Goal: Task Accomplishment & Management: Manage account settings

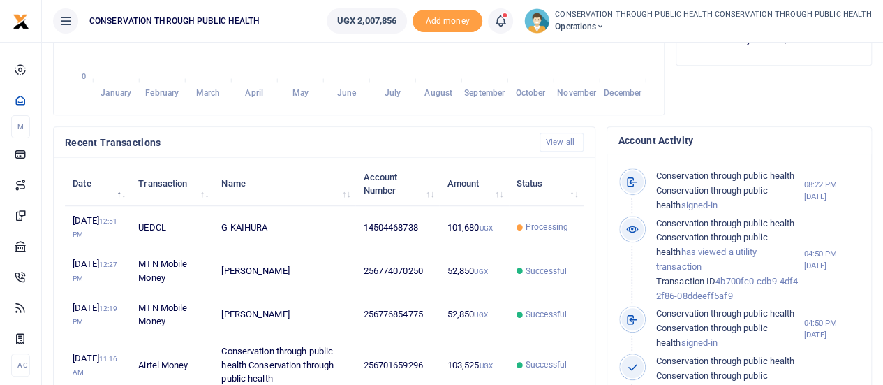
scroll to position [11, 11]
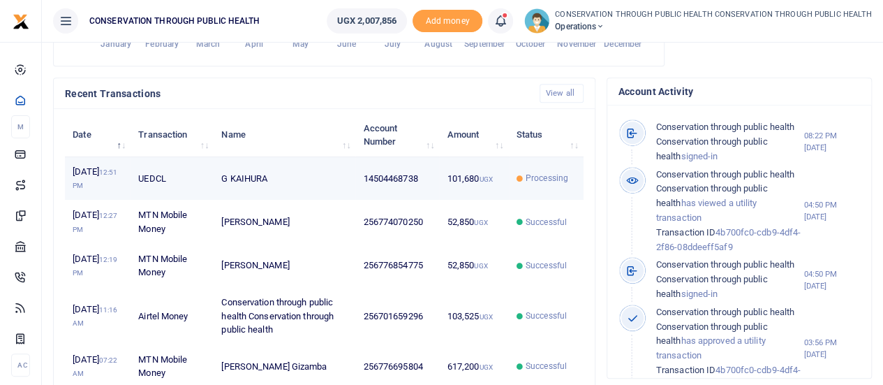
click at [266, 196] on td "G KAIHURA" at bounding box center [285, 178] width 142 height 43
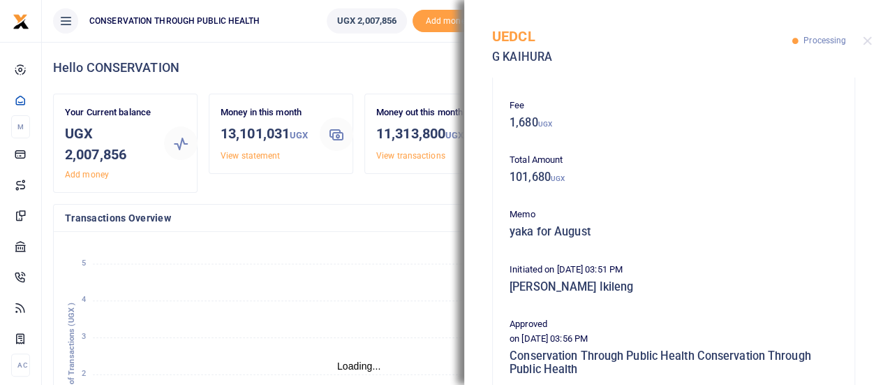
scroll to position [279, 0]
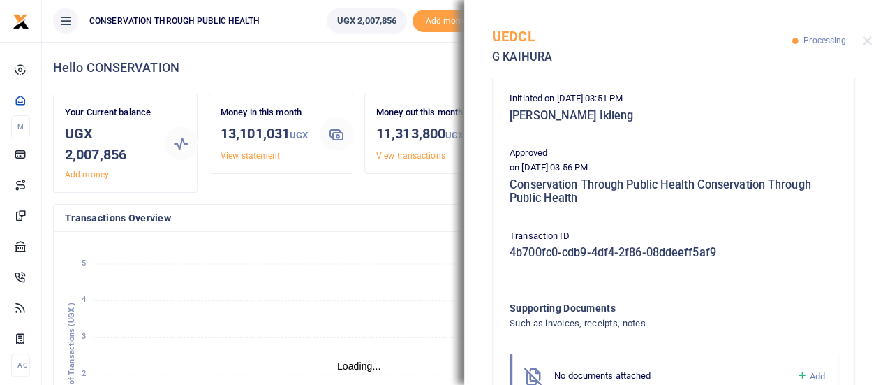
click at [269, 232] on div "Transactions Overview" at bounding box center [359, 217] width 610 height 27
click at [865, 42] on button "Close" at bounding box center [867, 40] width 9 height 9
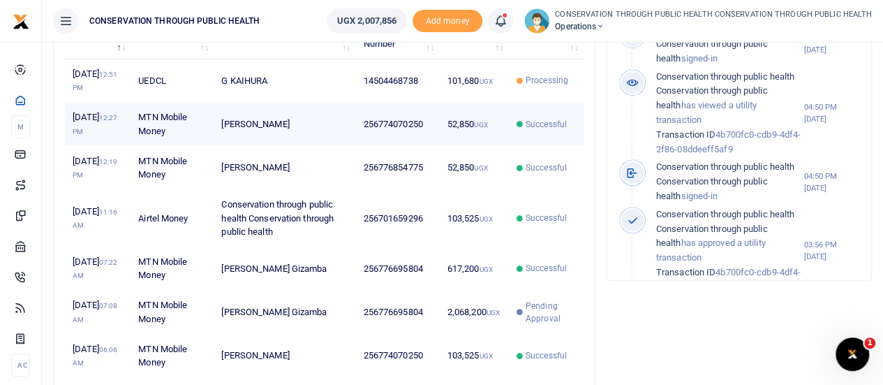
scroll to position [489, 0]
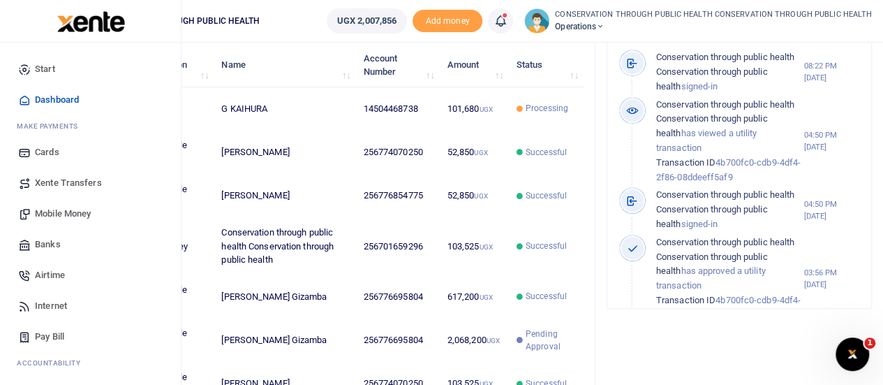
click at [61, 210] on span "Mobile Money" at bounding box center [63, 214] width 56 height 14
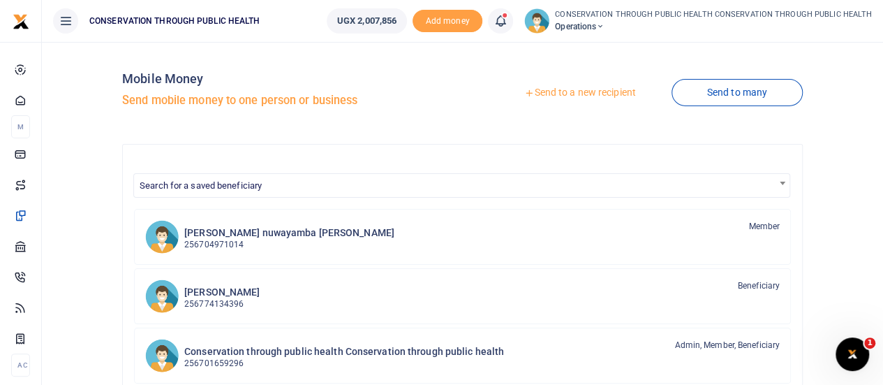
click at [583, 92] on link "Send to a new recipient" at bounding box center [580, 92] width 182 height 25
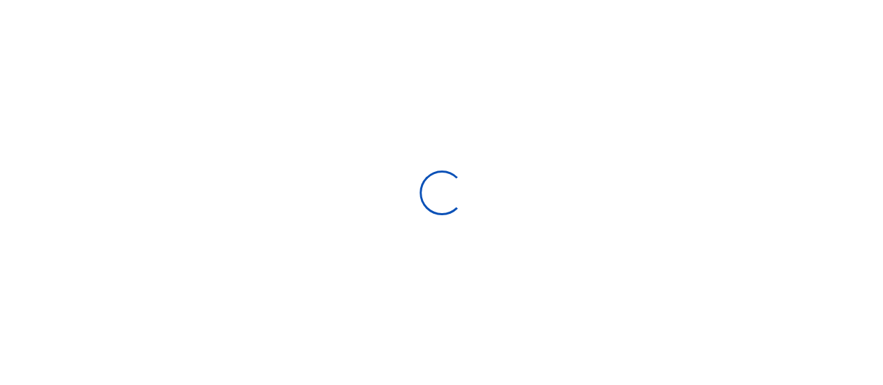
select select
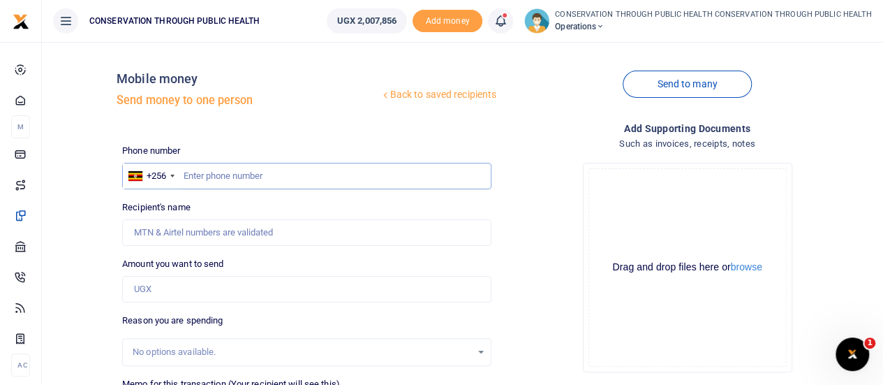
click at [191, 178] on input "text" at bounding box center [306, 176] width 369 height 27
type input "779064337"
type input "Denis Buuya"
type input "779064337"
drag, startPoint x: 200, startPoint y: 231, endPoint x: 100, endPoint y: 232, distance: 99.1
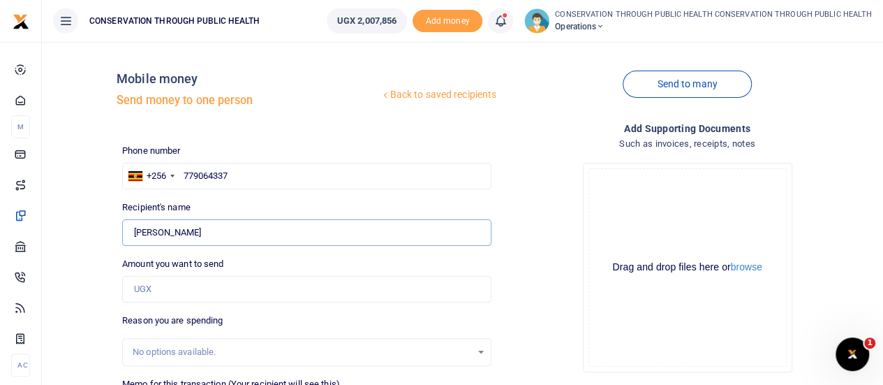
click at [100, 232] on div "Back to saved recipients Mobile money Send money to one person Send to many Pho…" at bounding box center [462, 312] width 830 height 518
type input "n"
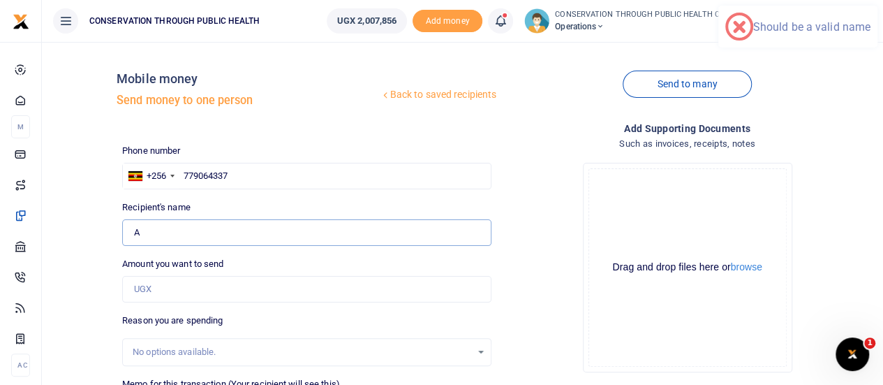
type input "Aircom Systems Ltd"
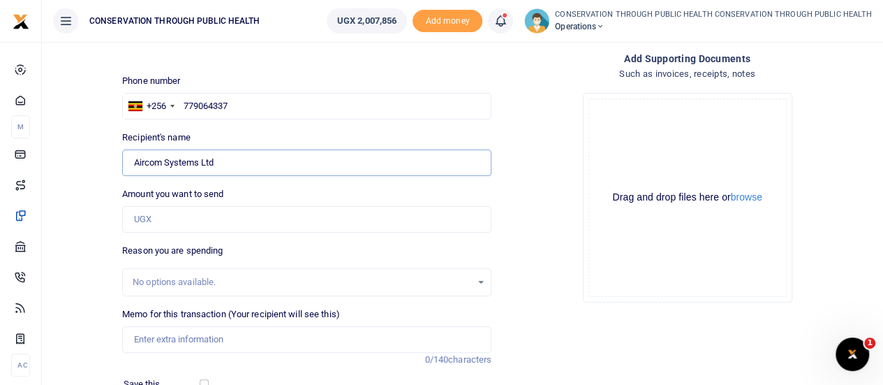
scroll to position [140, 0]
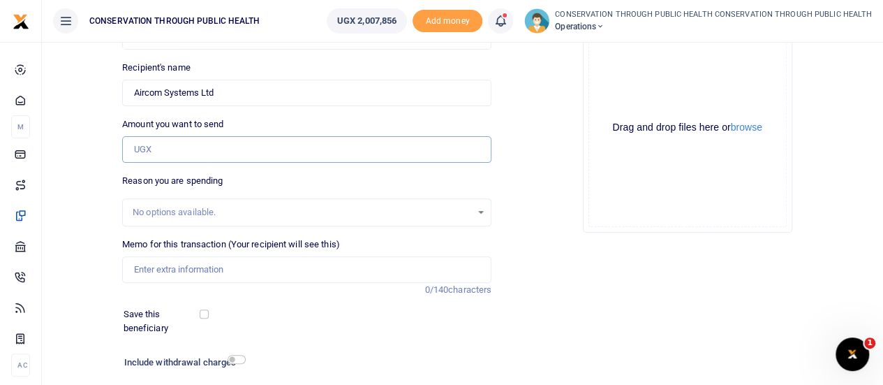
click at [147, 151] on input "Amount you want to send" at bounding box center [306, 149] width 369 height 27
type input "50,000"
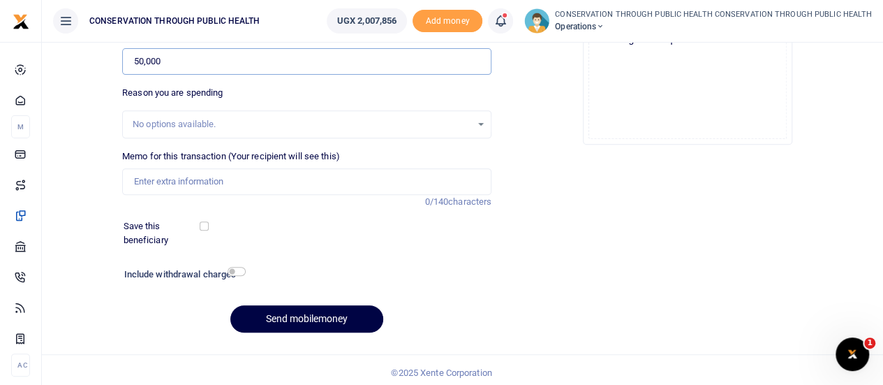
scroll to position [232, 0]
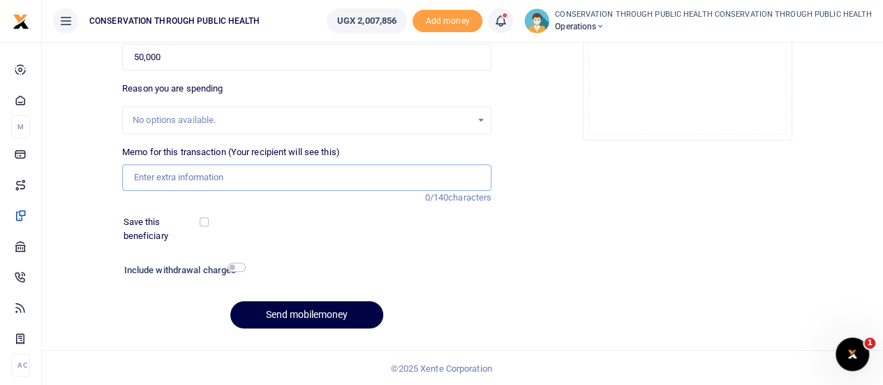
click at [165, 175] on input "Memo for this transaction (Your recipient will see this)" at bounding box center [306, 177] width 369 height 27
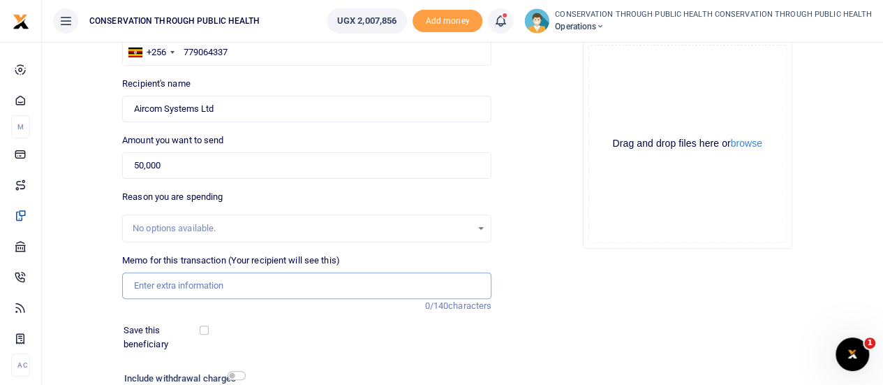
scroll to position [92, 0]
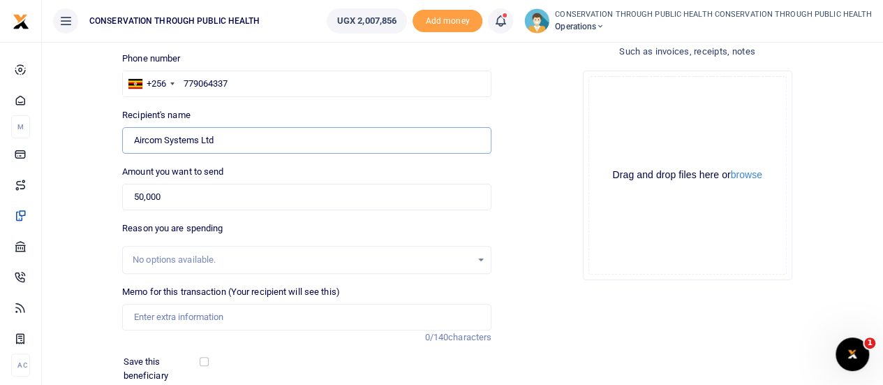
drag, startPoint x: 237, startPoint y: 138, endPoint x: 127, endPoint y: 142, distance: 110.3
click at [127, 142] on input "Found" at bounding box center [306, 140] width 369 height 27
type input "SHANITAH GENERAL ENTERPRISES LIMITED"
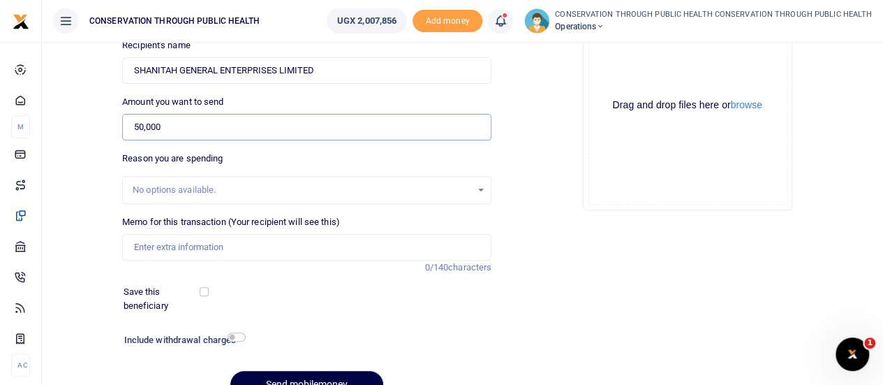
click at [133, 125] on input "50,000" at bounding box center [306, 127] width 369 height 27
click at [142, 124] on input "80,000" at bounding box center [306, 127] width 369 height 27
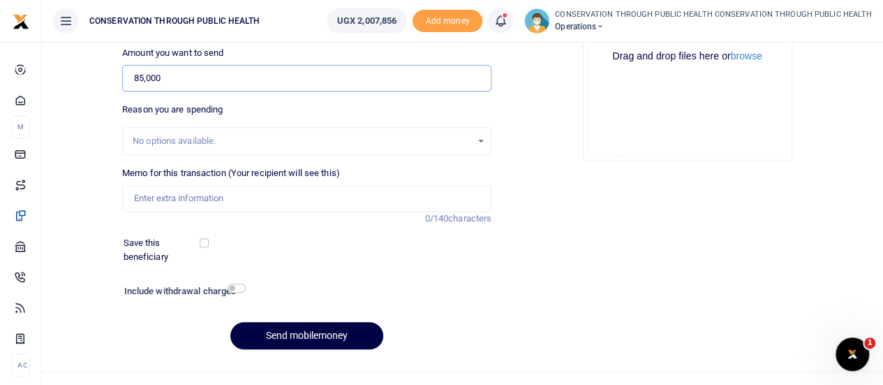
scroll to position [232, 0]
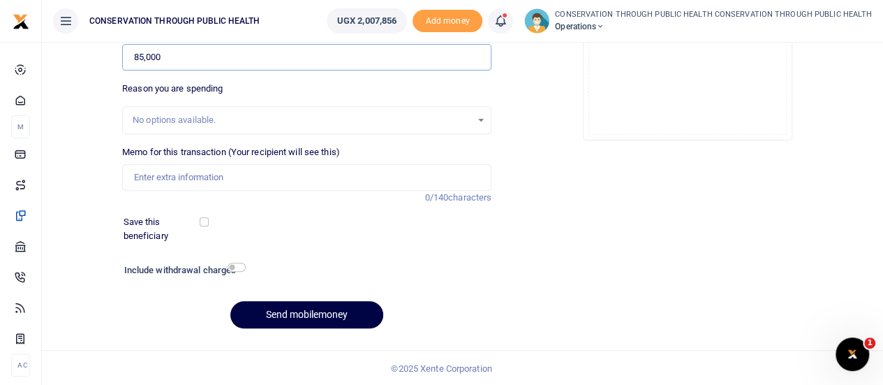
type input "85,000"
click at [140, 172] on input "Memo for this transaction (Your recipient will see this)" at bounding box center [306, 177] width 369 height 27
click at [131, 179] on input "sample for CCAHWs rain coats" at bounding box center [306, 177] width 369 height 27
type input "Branded sample for CCAHWs rain coats"
click at [236, 265] on input "checkbox" at bounding box center [237, 266] width 18 height 9
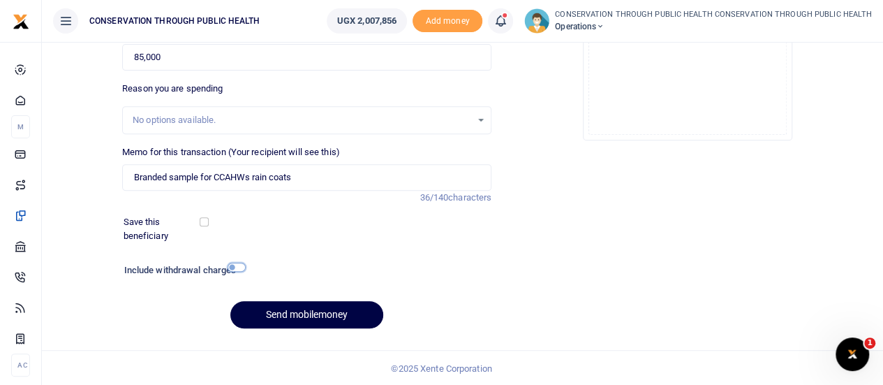
checkbox input "true"
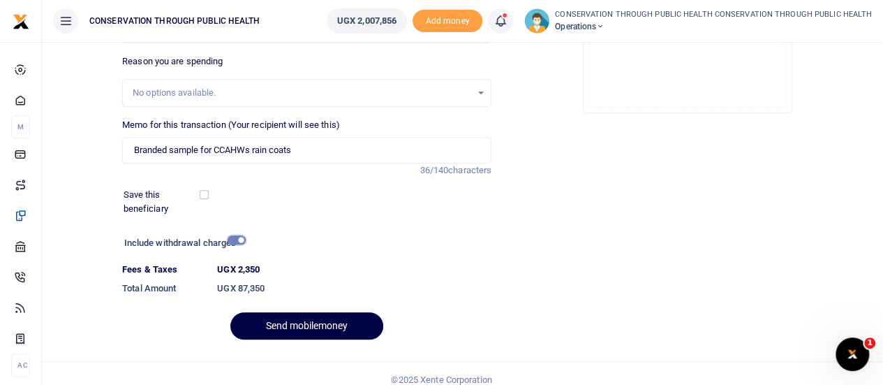
scroll to position [271, 0]
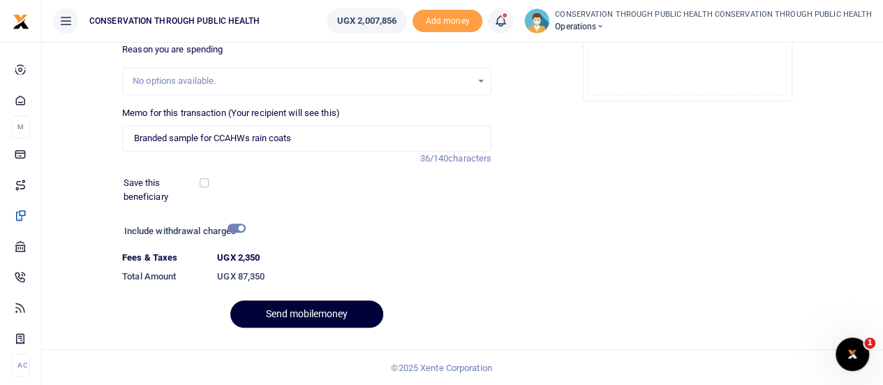
click at [247, 304] on button "Send mobilemoney" at bounding box center [306, 313] width 153 height 27
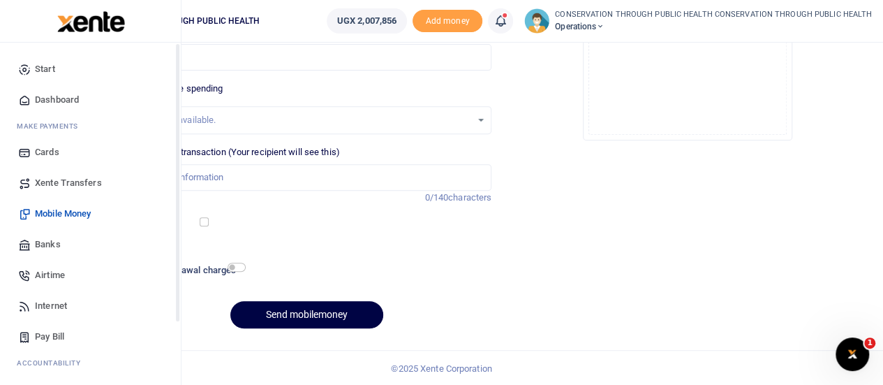
click at [59, 97] on span "Dashboard" at bounding box center [57, 100] width 44 height 14
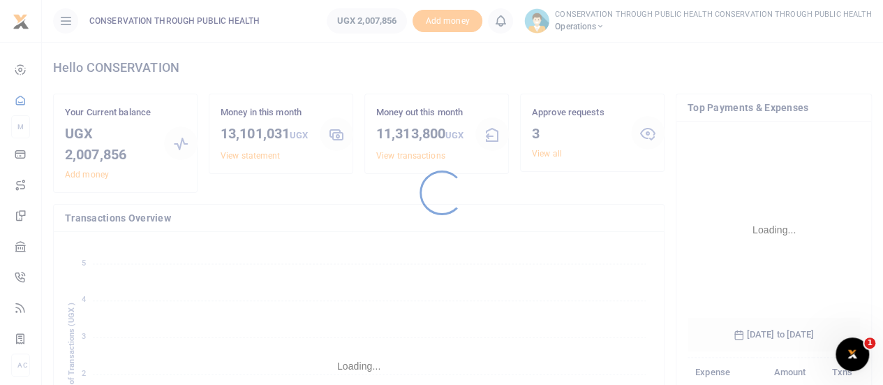
click at [539, 154] on div at bounding box center [441, 192] width 883 height 385
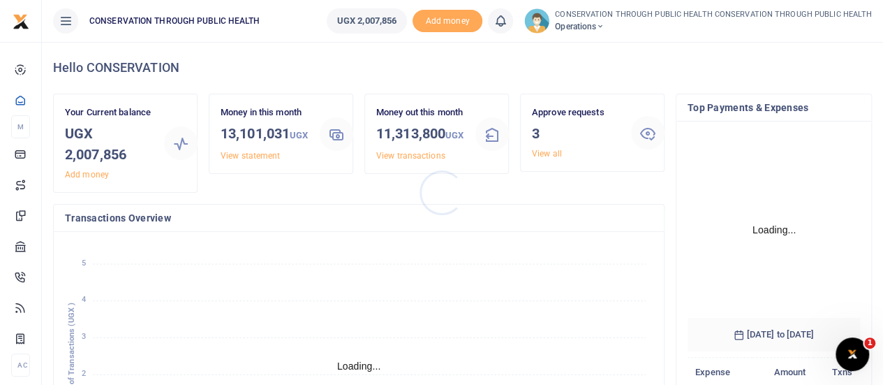
click at [539, 154] on div at bounding box center [441, 192] width 883 height 385
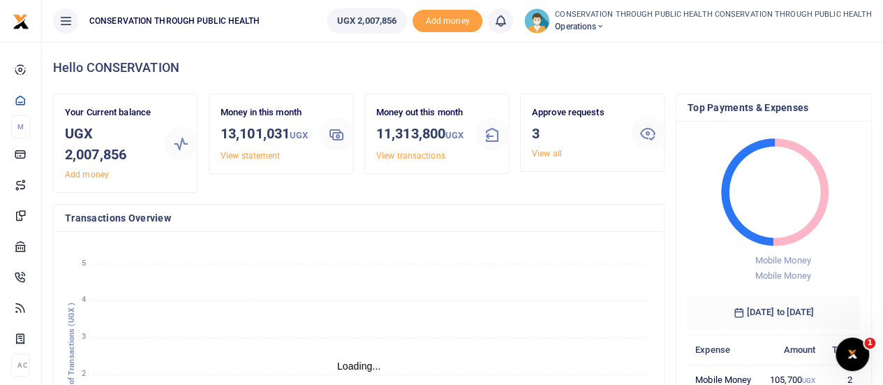
scroll to position [11, 11]
click at [539, 154] on link "View all" at bounding box center [547, 154] width 30 height 10
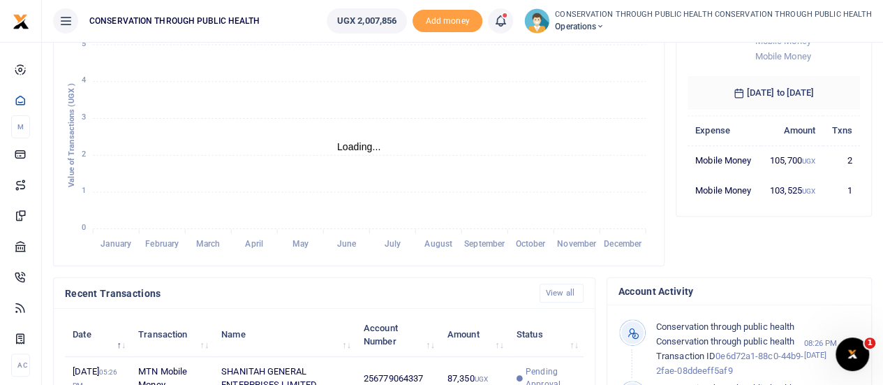
scroll to position [70, 0]
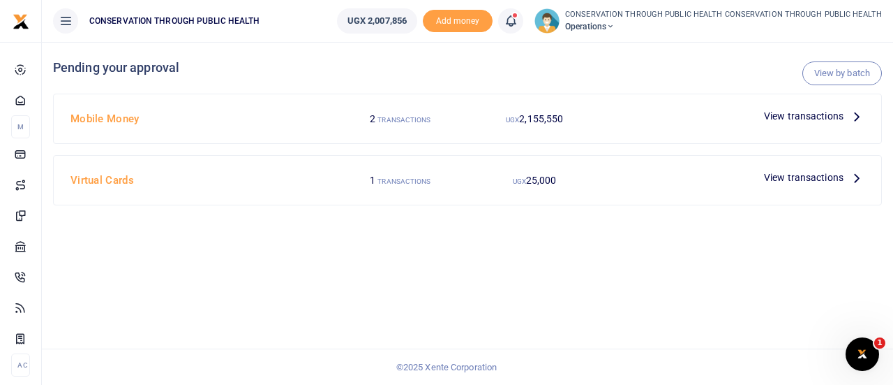
click at [856, 115] on icon at bounding box center [856, 115] width 15 height 15
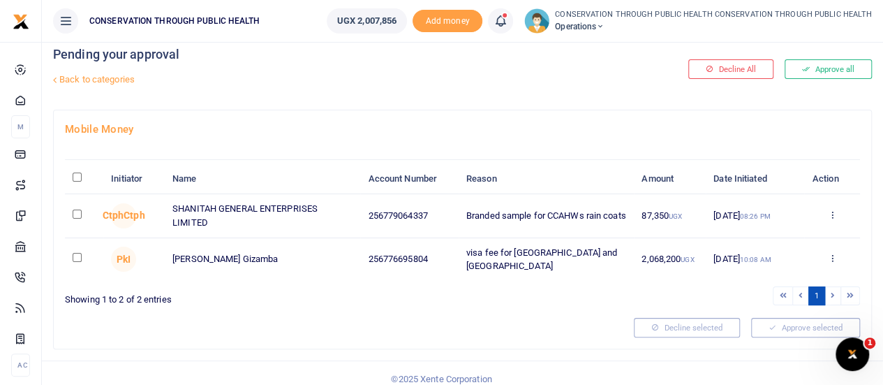
scroll to position [36, 0]
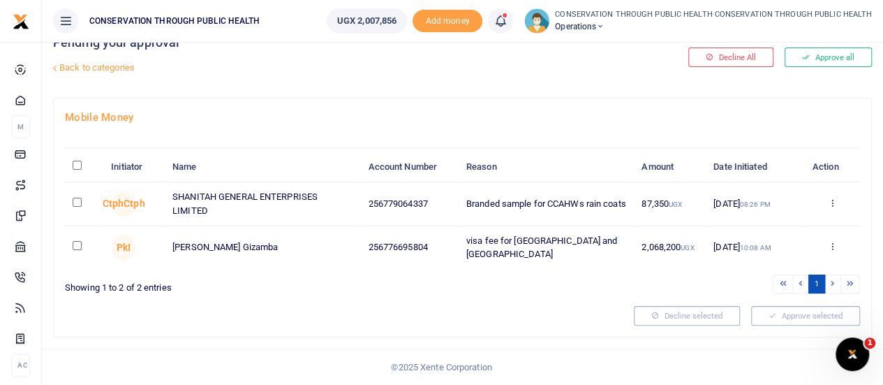
click at [78, 245] on input "checkbox" at bounding box center [77, 245] width 9 height 9
checkbox input "true"
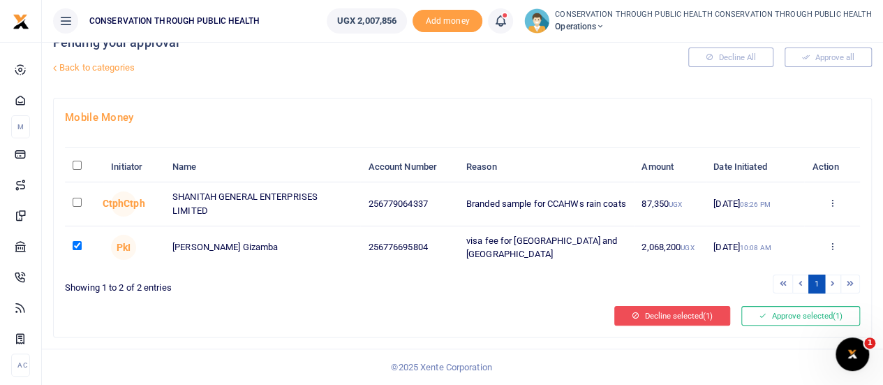
click at [659, 312] on button "Decline selected (1)" at bounding box center [672, 316] width 116 height 20
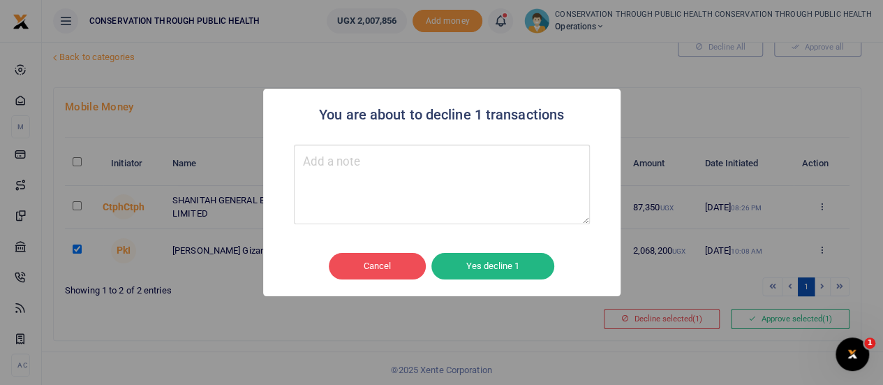
scroll to position [20, 0]
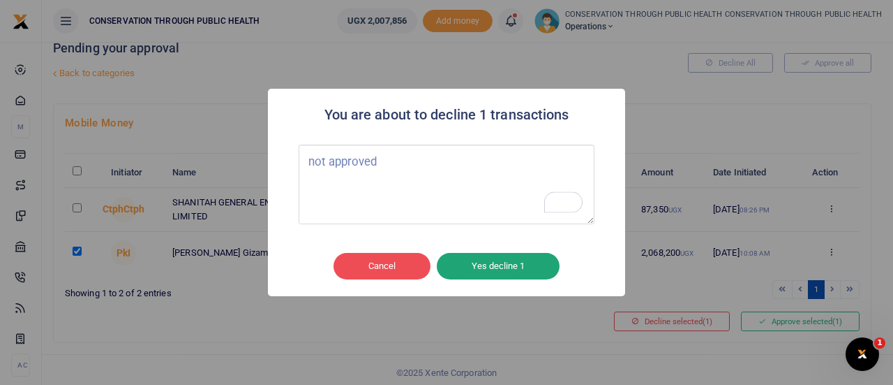
type textarea "not approved"
click at [504, 263] on button "Yes decline 1" at bounding box center [498, 266] width 123 height 27
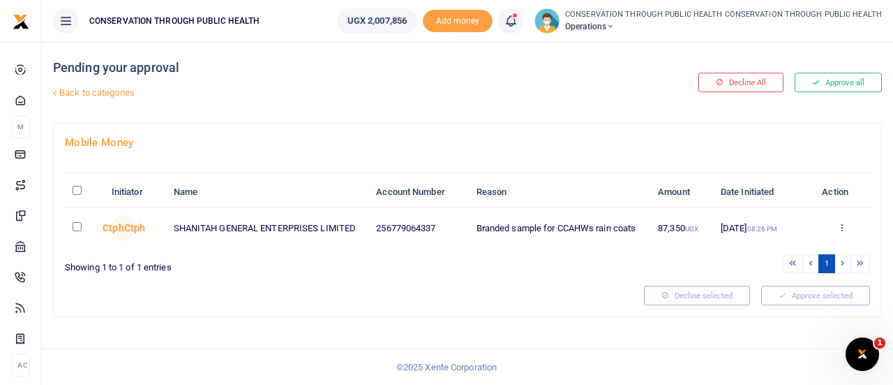
click at [77, 223] on input "checkbox" at bounding box center [77, 226] width 9 height 9
checkbox input "true"
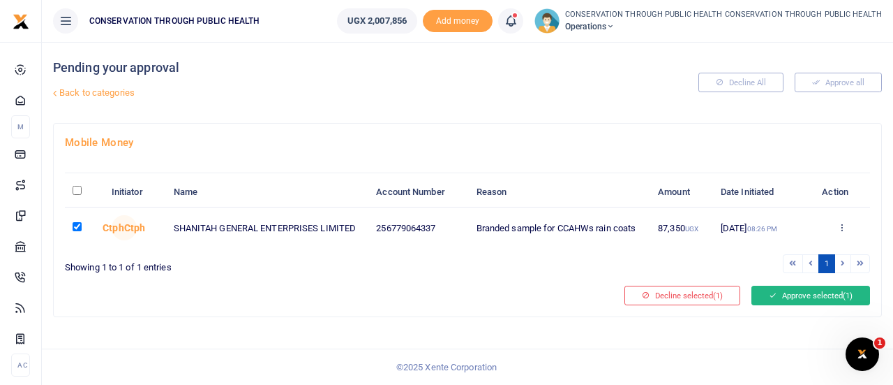
click at [782, 297] on button "Approve selected (1)" at bounding box center [811, 295] width 119 height 20
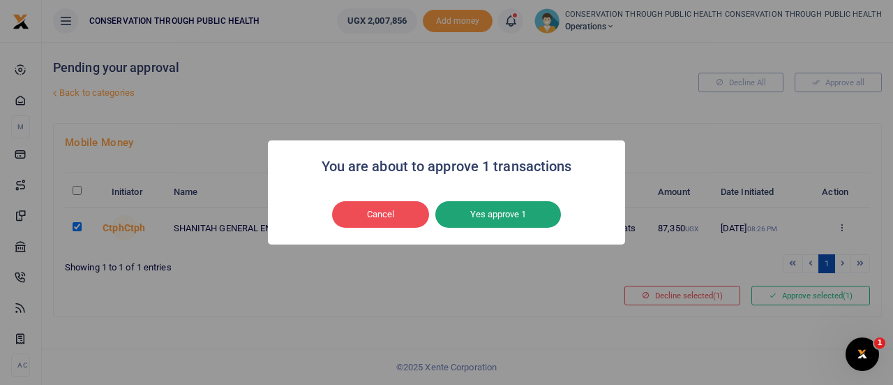
click at [479, 207] on button "Yes approve 1" at bounding box center [498, 214] width 126 height 27
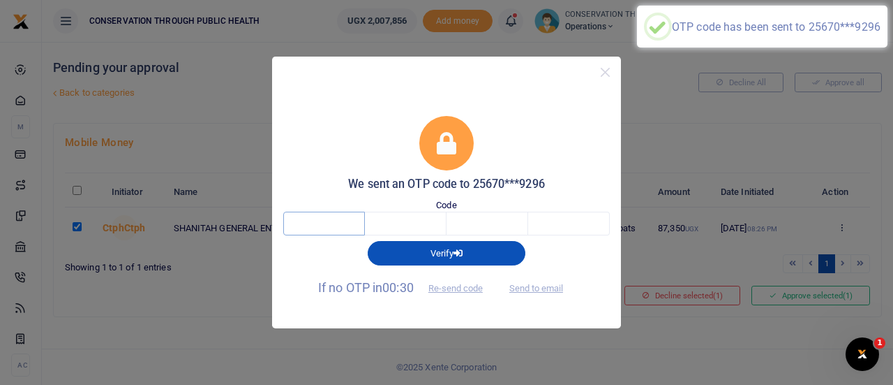
click at [349, 232] on input "text" at bounding box center [324, 223] width 82 height 24
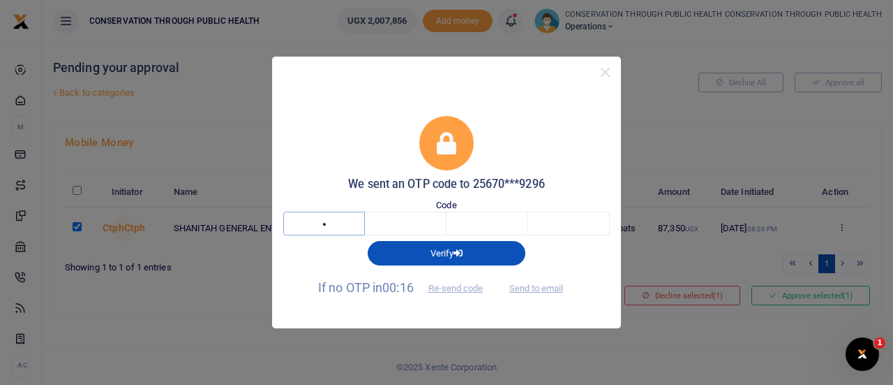
type input "4"
type input "1"
type input "9"
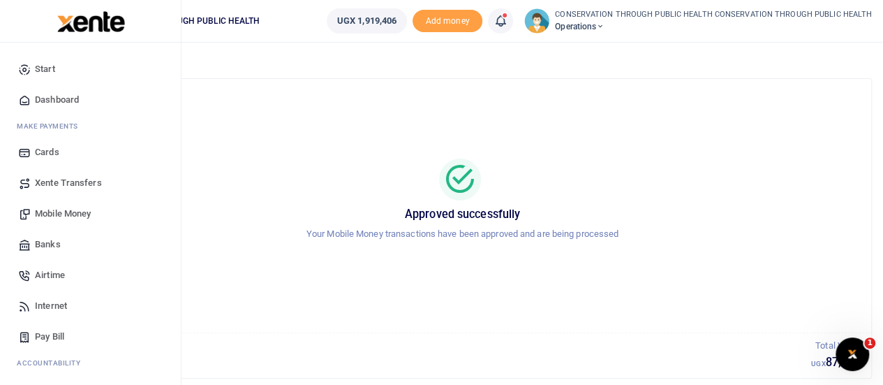
click at [45, 96] on span "Dashboard" at bounding box center [57, 100] width 44 height 14
